Goal: Information Seeking & Learning: Find specific fact

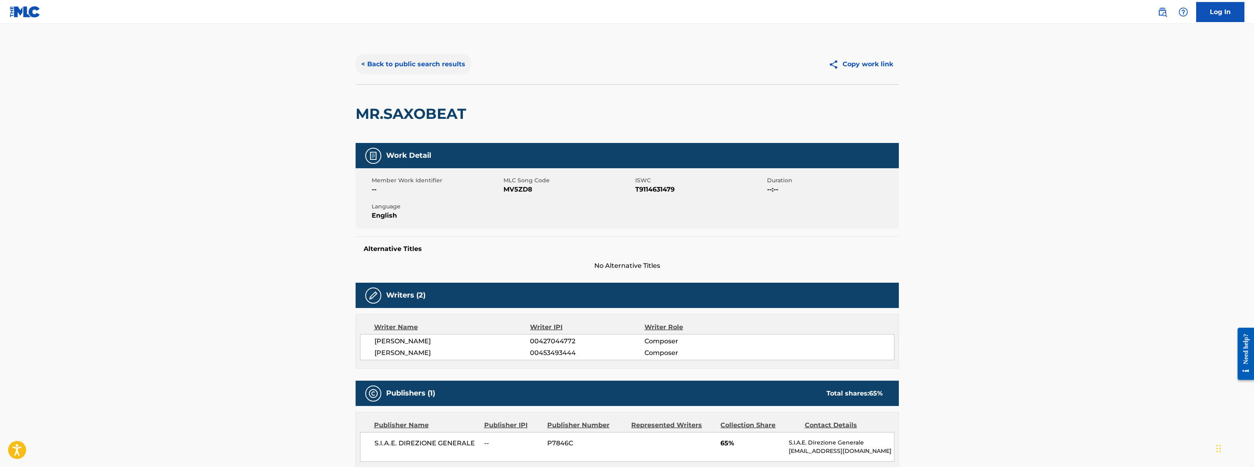
click at [448, 65] on button "< Back to public search results" at bounding box center [412, 64] width 115 height 20
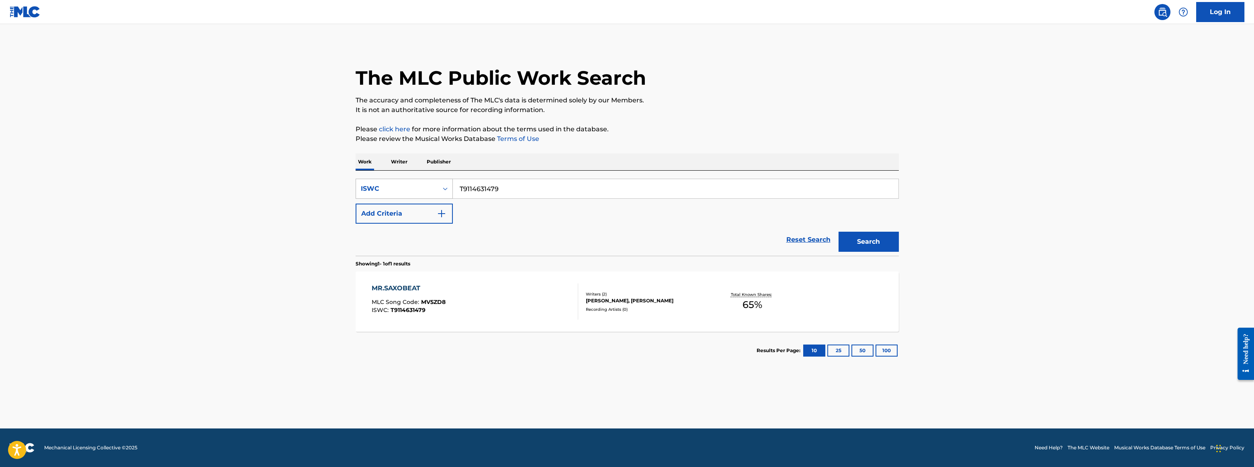
click at [417, 196] on div "ISWC" at bounding box center [403, 189] width 97 height 20
click at [405, 209] on div "Work Title" at bounding box center [404, 209] width 96 height 20
click at [495, 188] on input "Search Form" at bounding box center [675, 188] width 445 height 19
paste input "FAR FROM YOURS"
type input "FAR FROM YOURS"
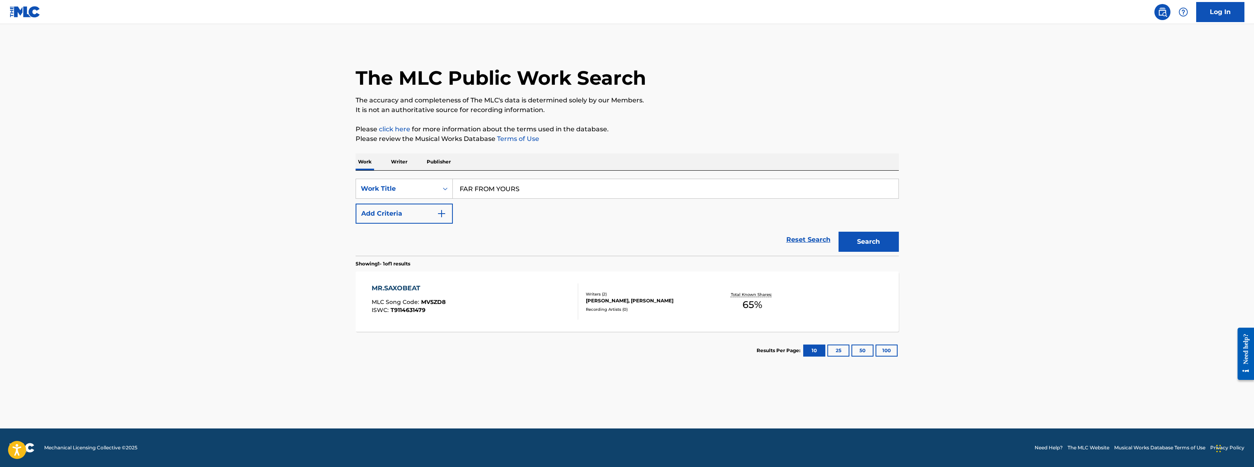
click at [902, 243] on div "The MLC Public Work Search The accuracy and completeness of The MLC's data is d…" at bounding box center [627, 206] width 562 height 325
click at [868, 237] on button "Search" at bounding box center [868, 242] width 60 height 20
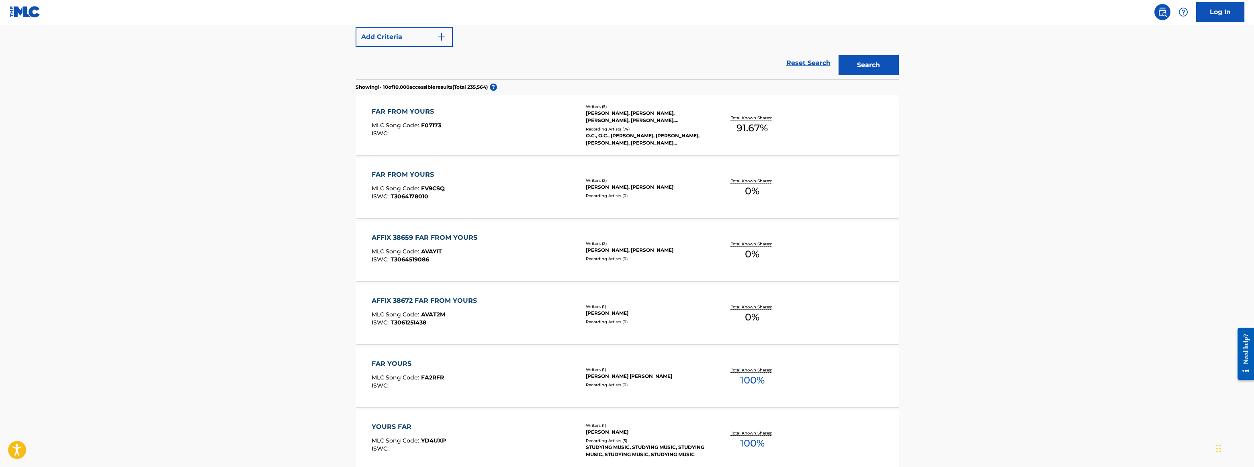
scroll to position [109, 0]
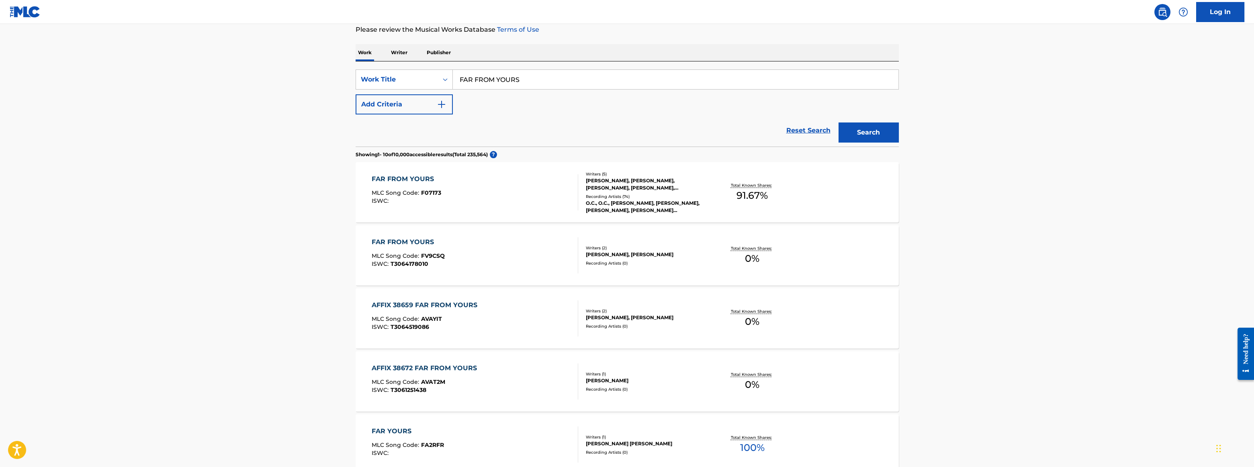
click at [487, 193] on div "FAR FROM YOURS MLC Song Code : F07173 ISWC :" at bounding box center [475, 192] width 206 height 36
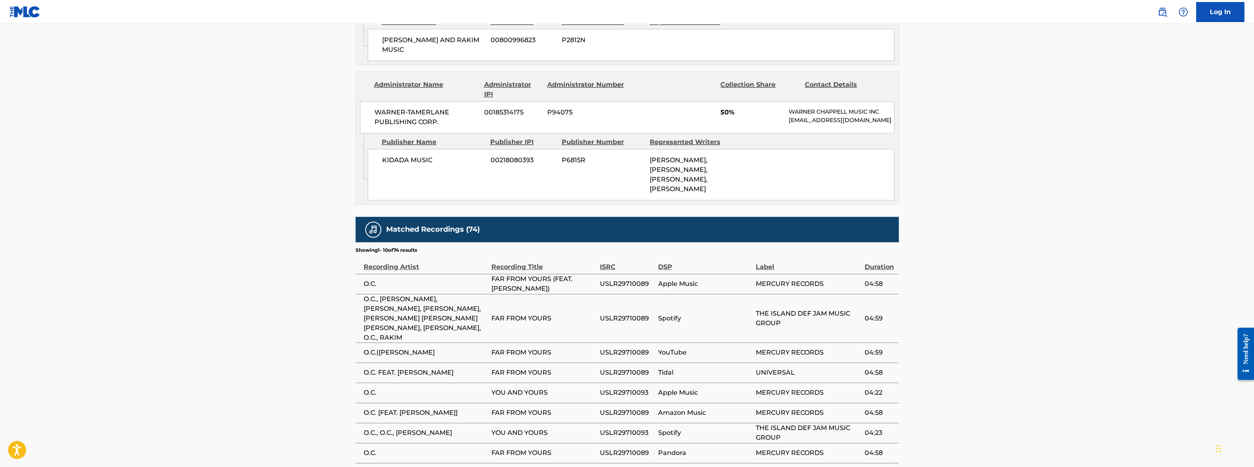
scroll to position [986, 0]
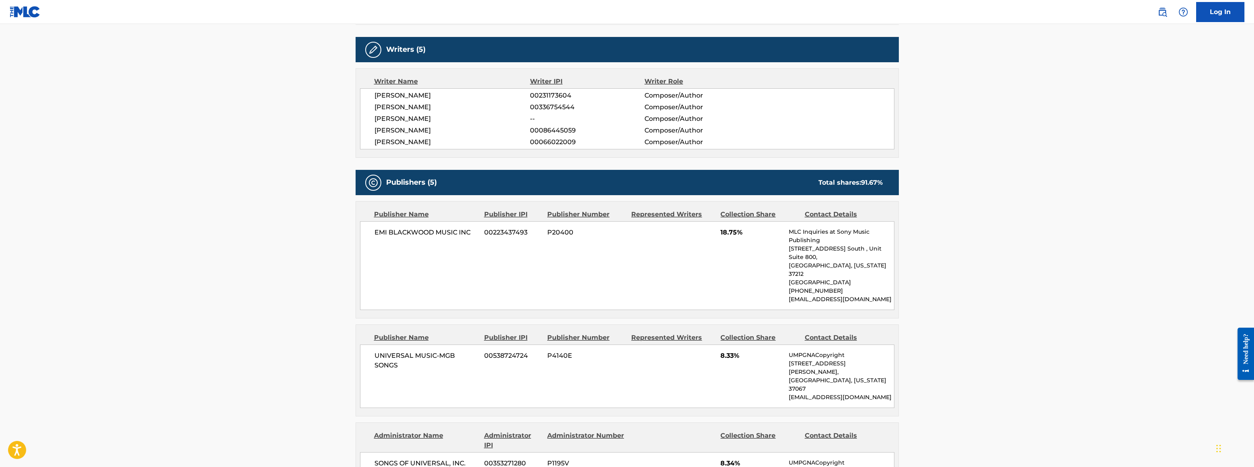
scroll to position [182, 0]
